Goal: Information Seeking & Learning: Check status

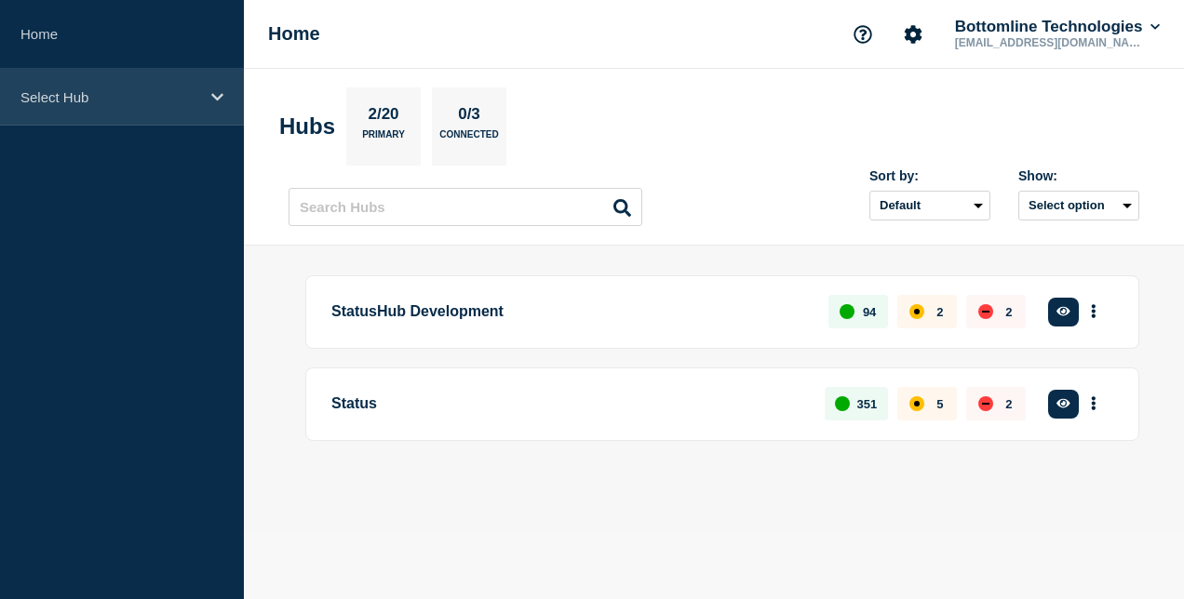
click at [112, 89] on p "Select Hub" at bounding box center [109, 97] width 179 height 16
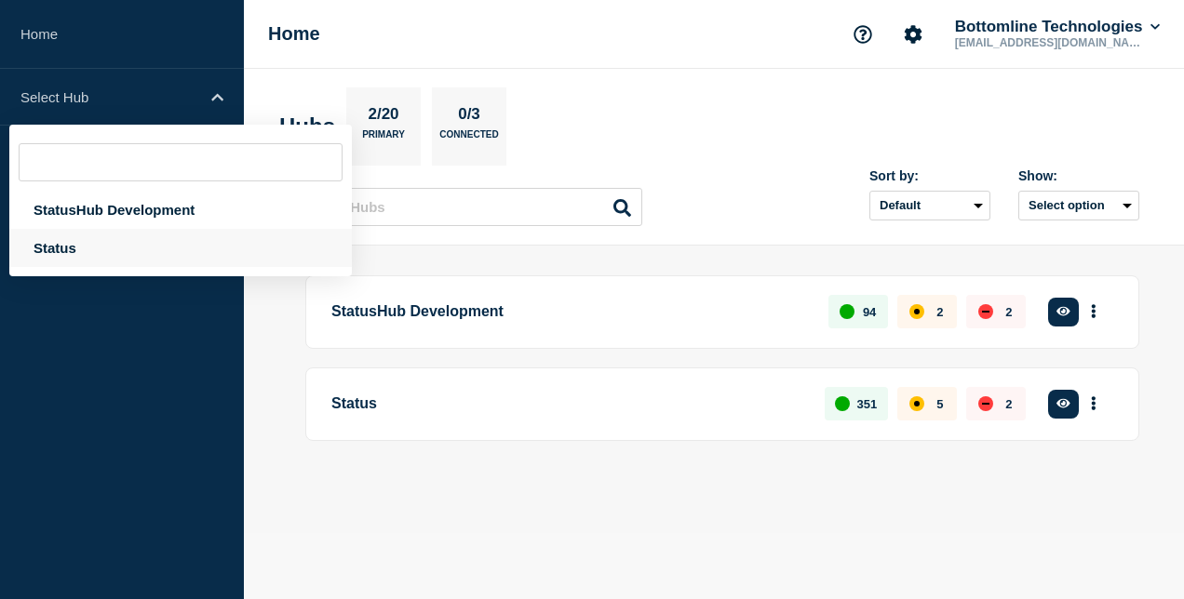
click at [138, 247] on div "Status" at bounding box center [180, 248] width 343 height 38
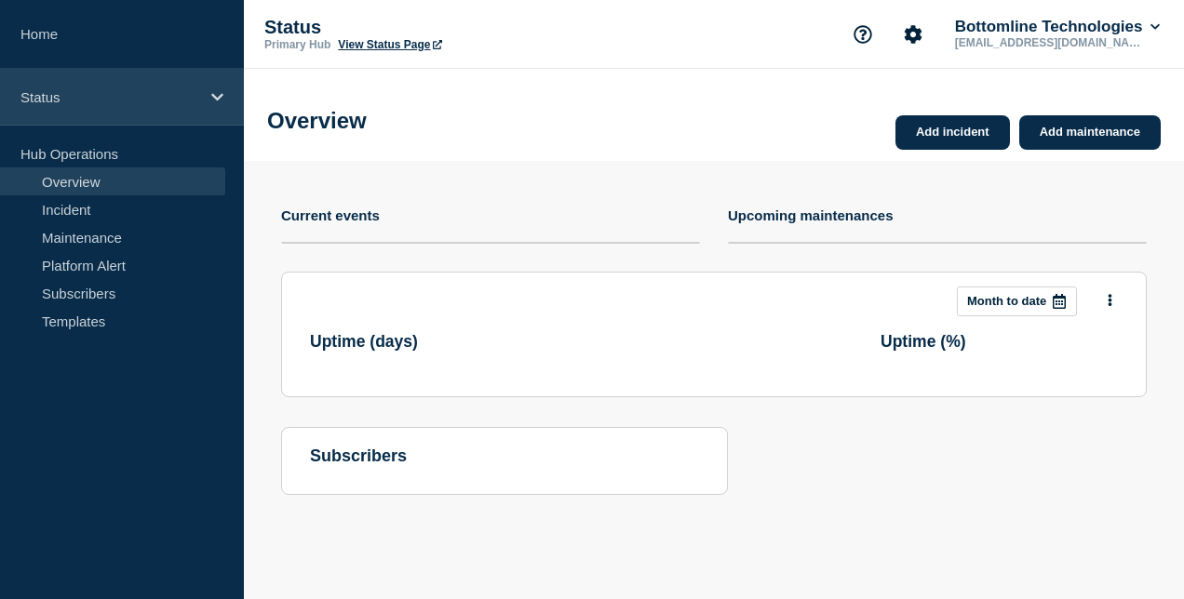
drag, startPoint x: 213, startPoint y: 87, endPoint x: 208, endPoint y: 98, distance: 12.1
click at [213, 87] on div "Status" at bounding box center [122, 97] width 244 height 57
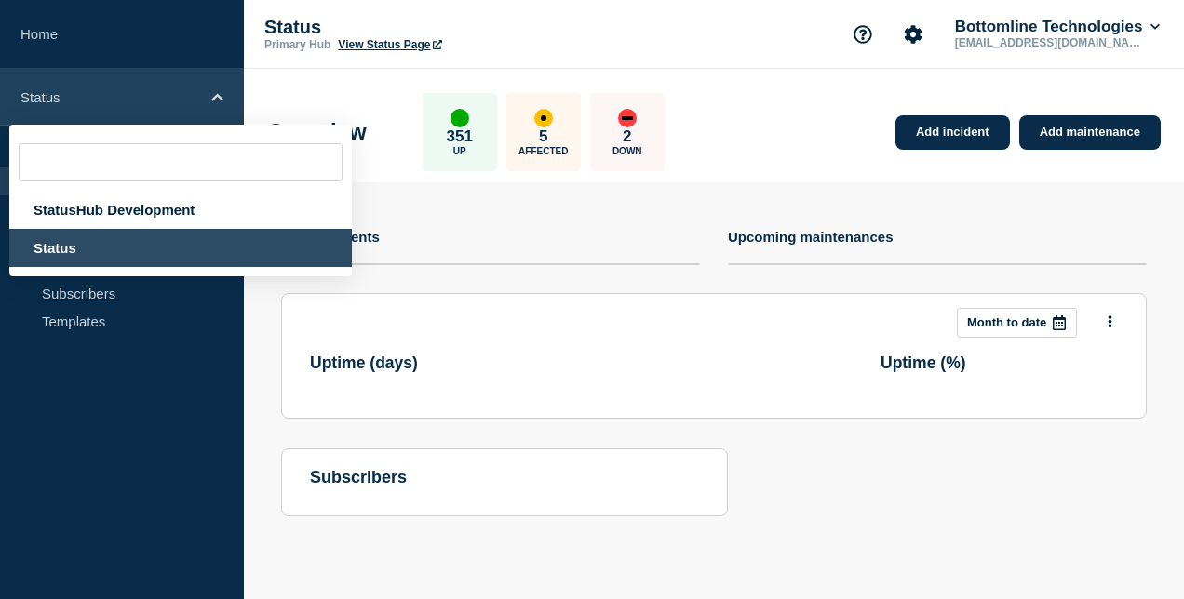
click at [221, 99] on icon at bounding box center [217, 96] width 12 height 7
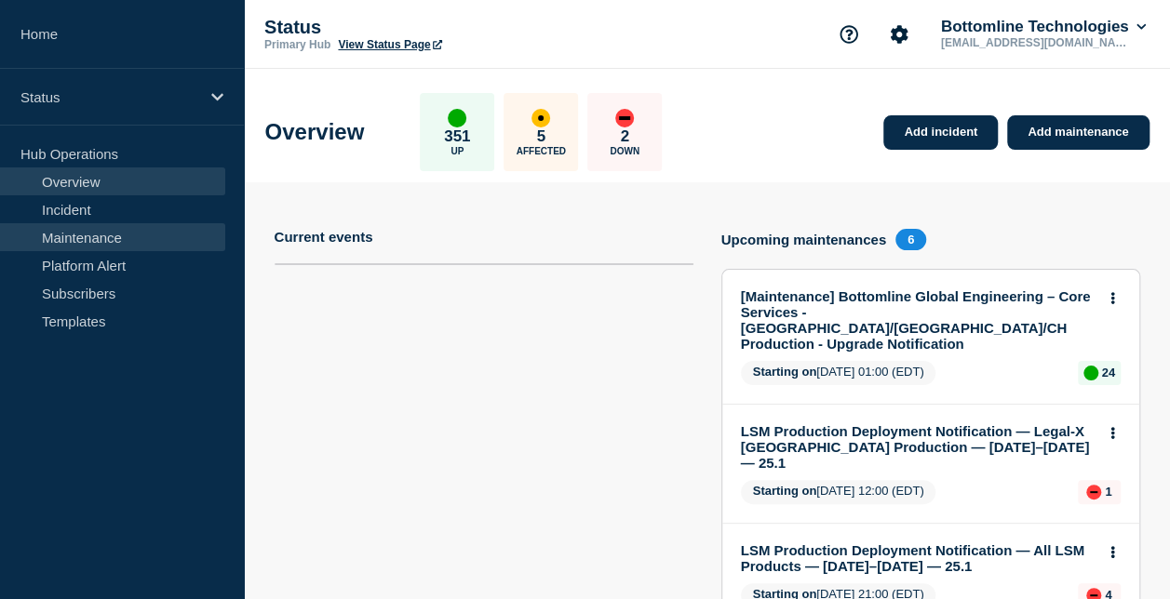
click at [130, 236] on link "Maintenance" at bounding box center [112, 237] width 225 height 28
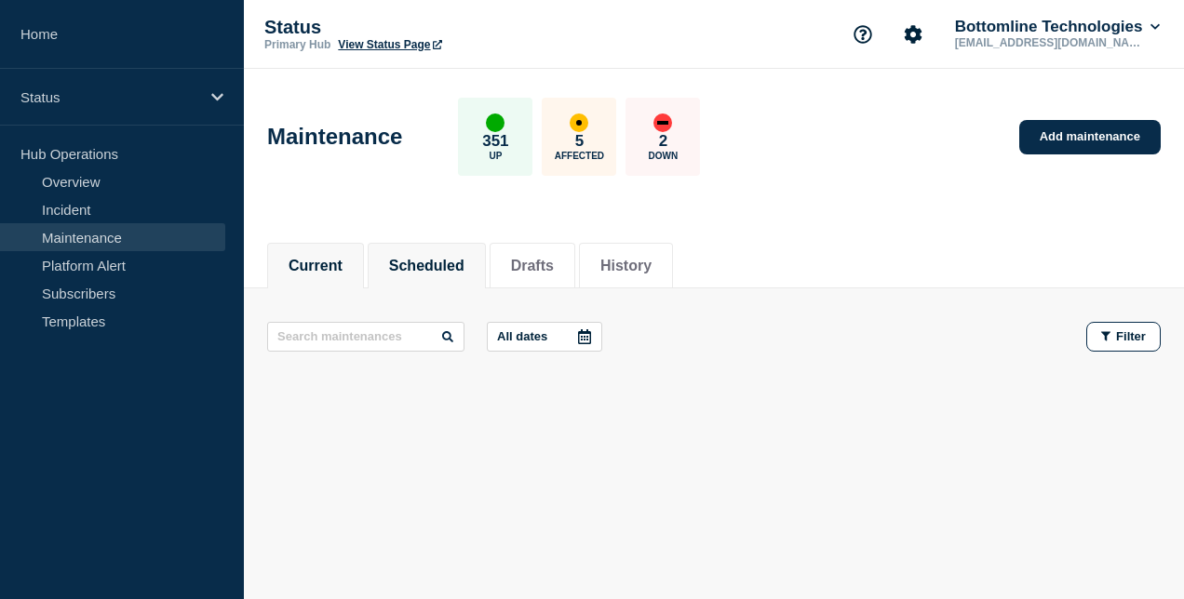
click at [464, 271] on button "Scheduled" at bounding box center [426, 266] width 75 height 17
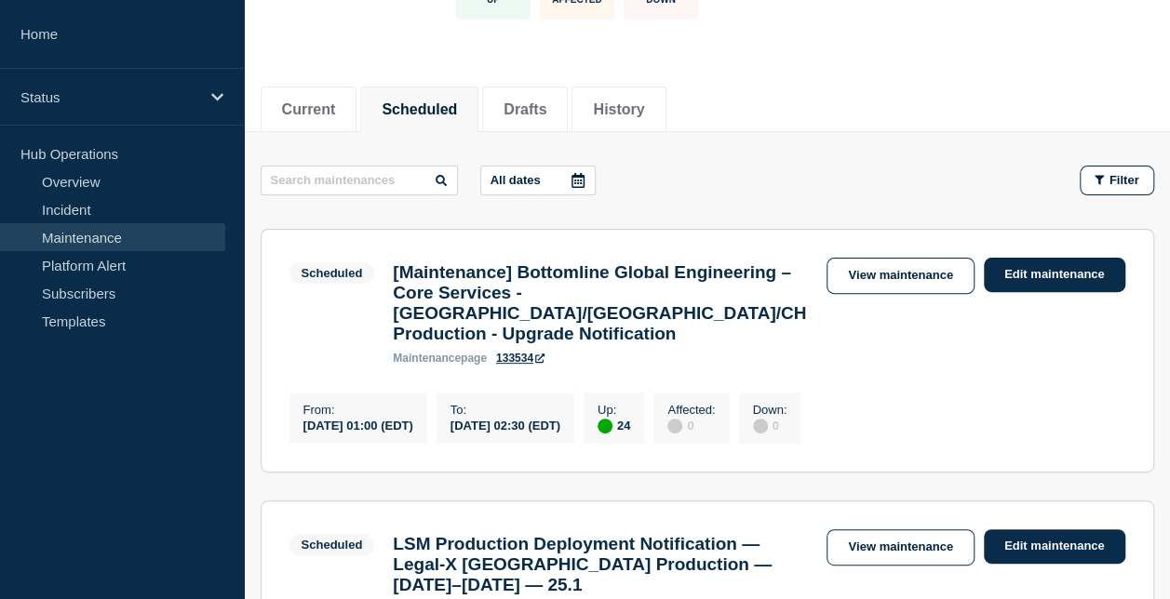
scroll to position [186, 0]
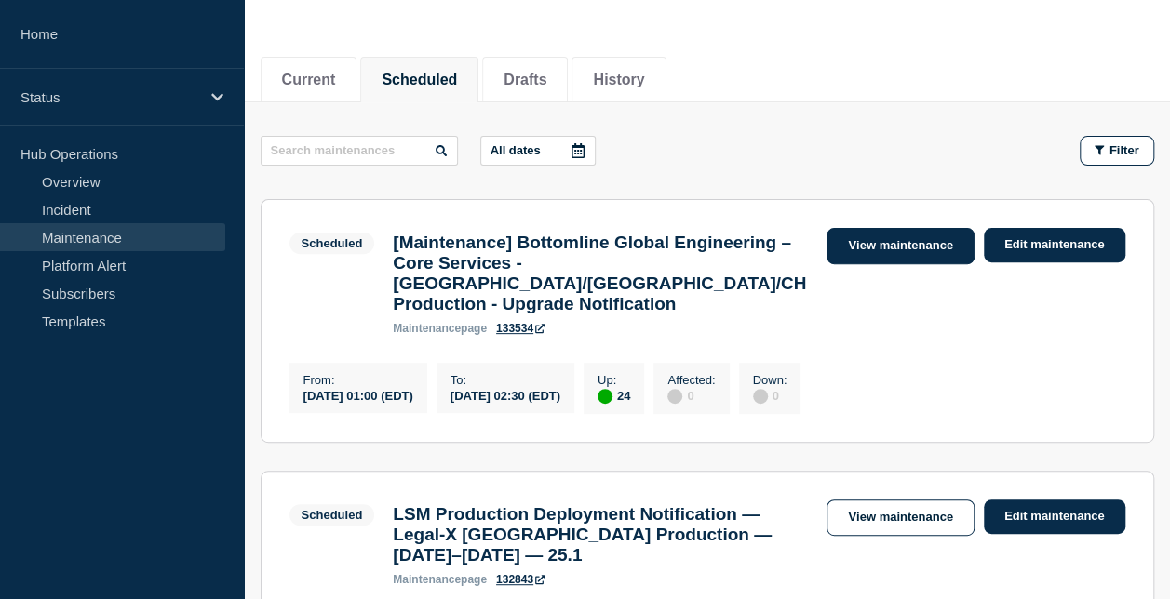
click at [947, 244] on link "View maintenance" at bounding box center [900, 246] width 147 height 36
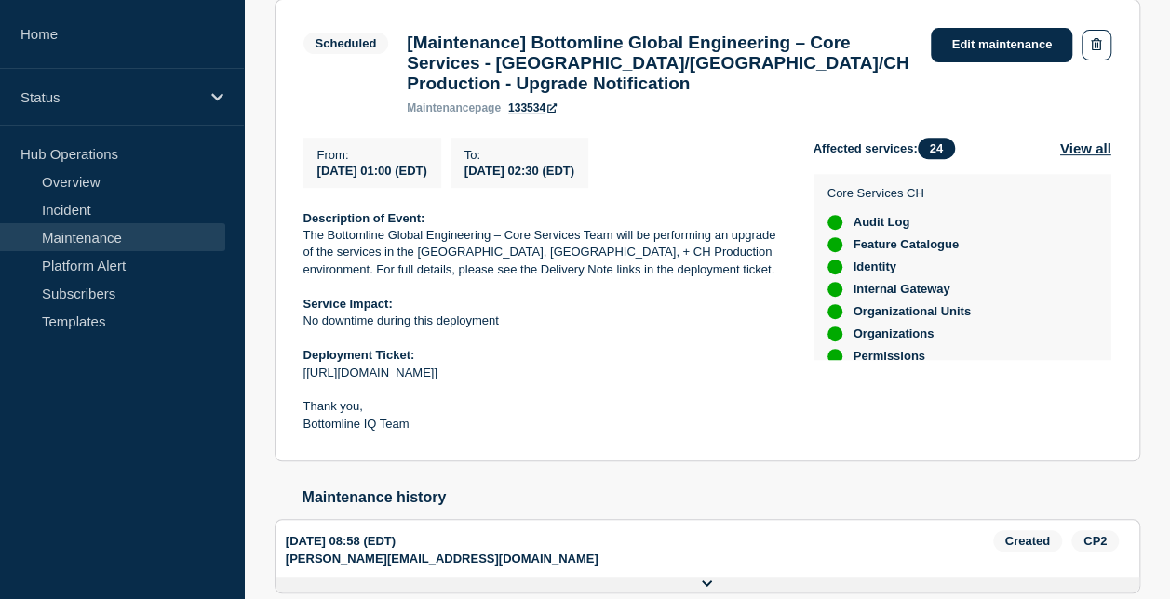
scroll to position [465, 0]
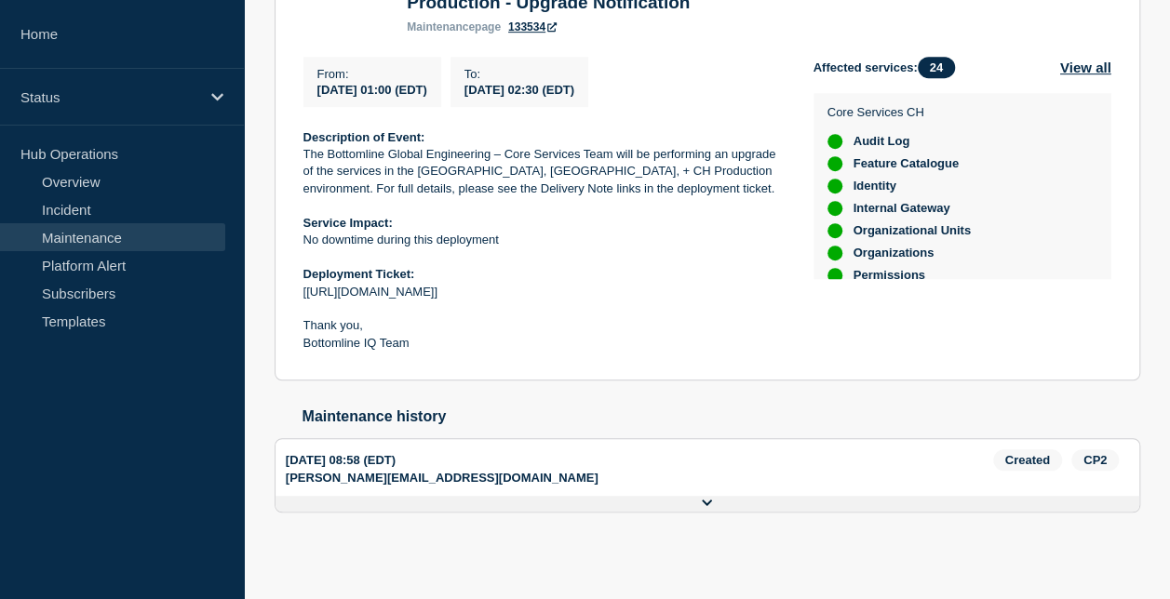
click at [531, 295] on p "[[URL][DOMAIN_NAME]]" at bounding box center [543, 292] width 480 height 17
click at [514, 300] on p "[[URL][DOMAIN_NAME]]" at bounding box center [543, 292] width 480 height 17
copy p "[[URL][DOMAIN_NAME]]"
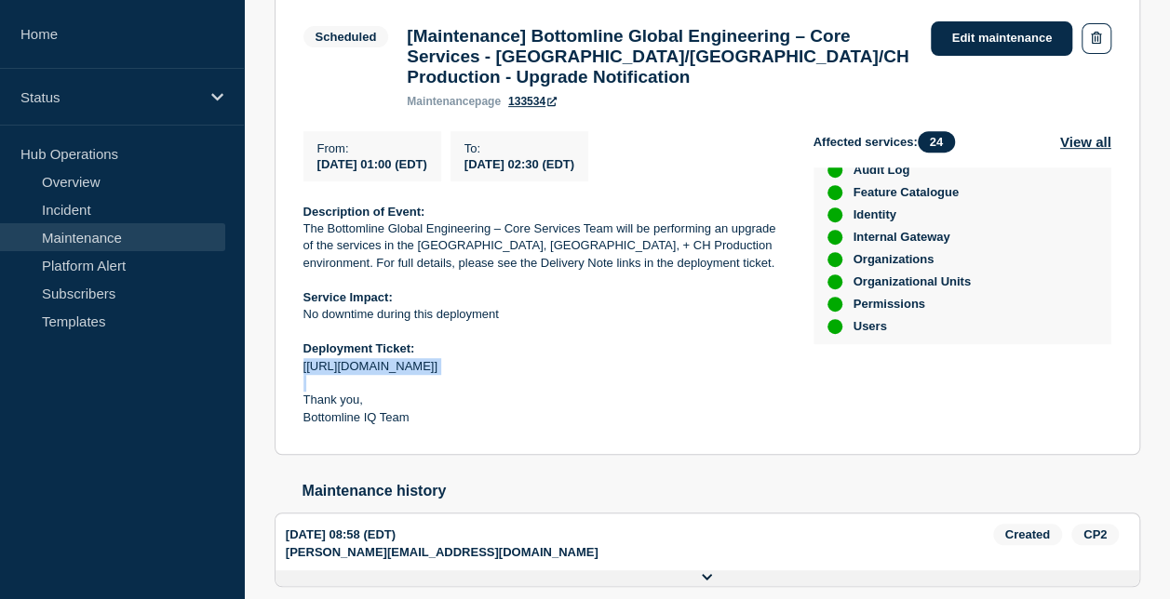
scroll to position [555, 0]
click at [588, 306] on p "Service Impact:" at bounding box center [543, 297] width 480 height 17
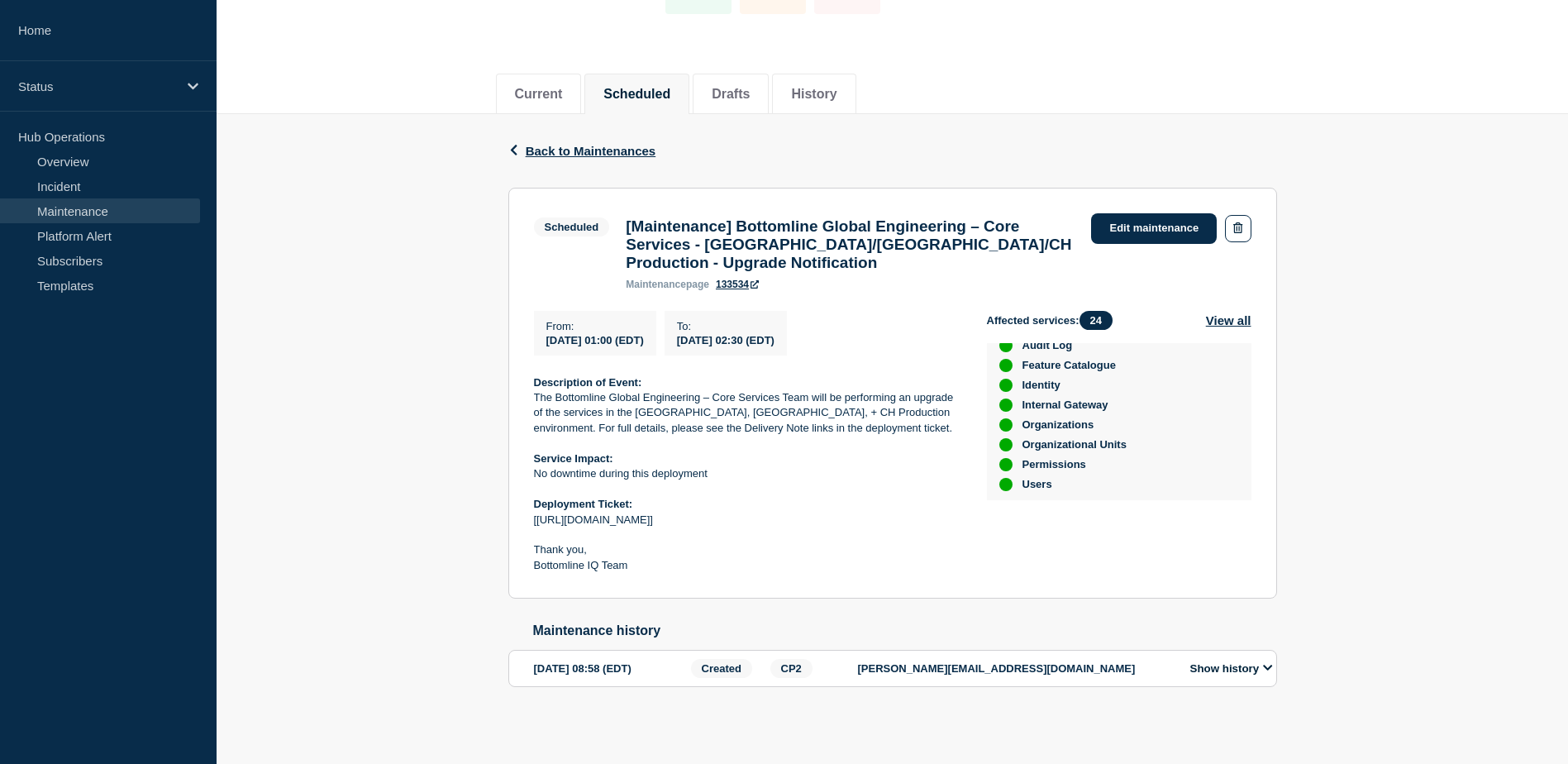
scroll to position [492, 0]
